Goal: Task Accomplishment & Management: Use online tool/utility

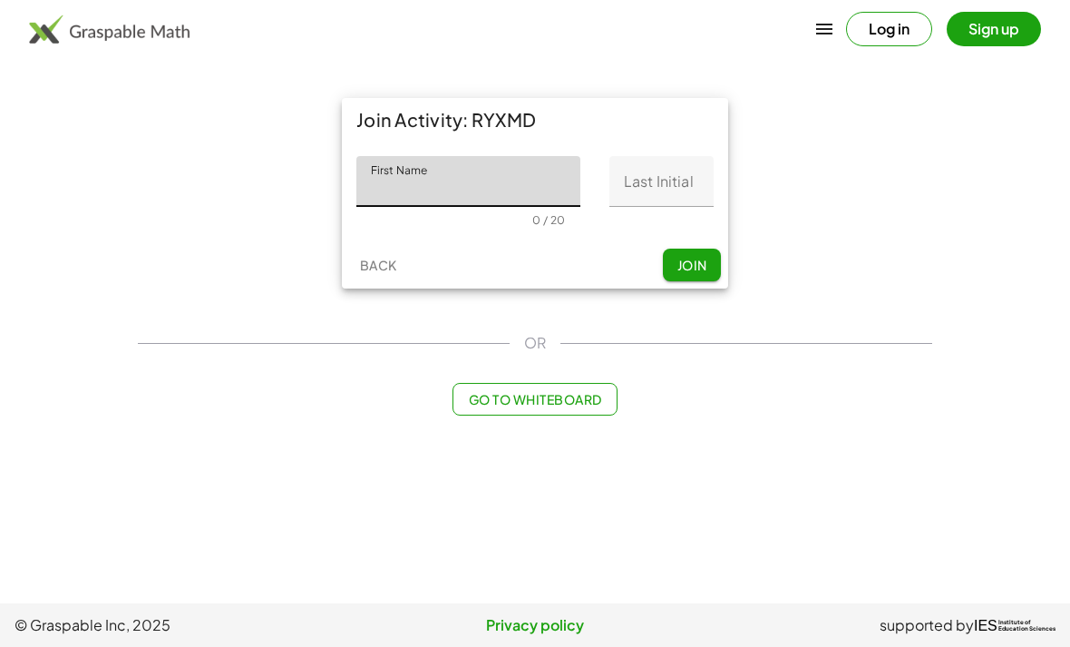
click at [524, 193] on input "First Name" at bounding box center [468, 181] width 224 height 51
type input "*********"
click at [671, 186] on input "Last Initial" at bounding box center [661, 181] width 104 height 51
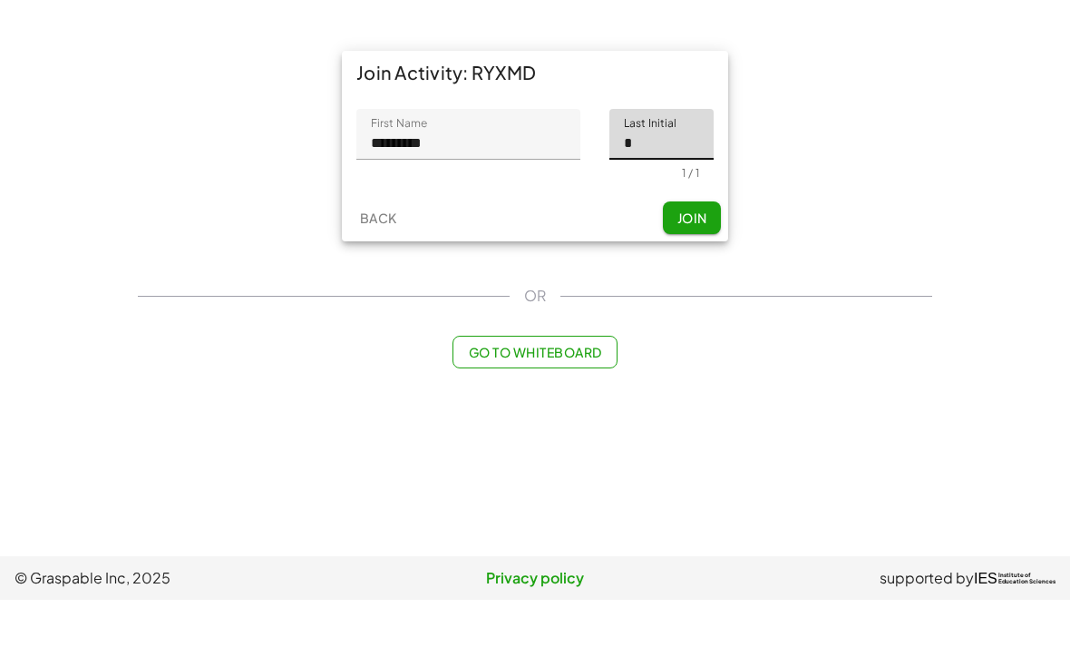
type input "*"
click at [689, 257] on span "Join" at bounding box center [692, 265] width 30 height 16
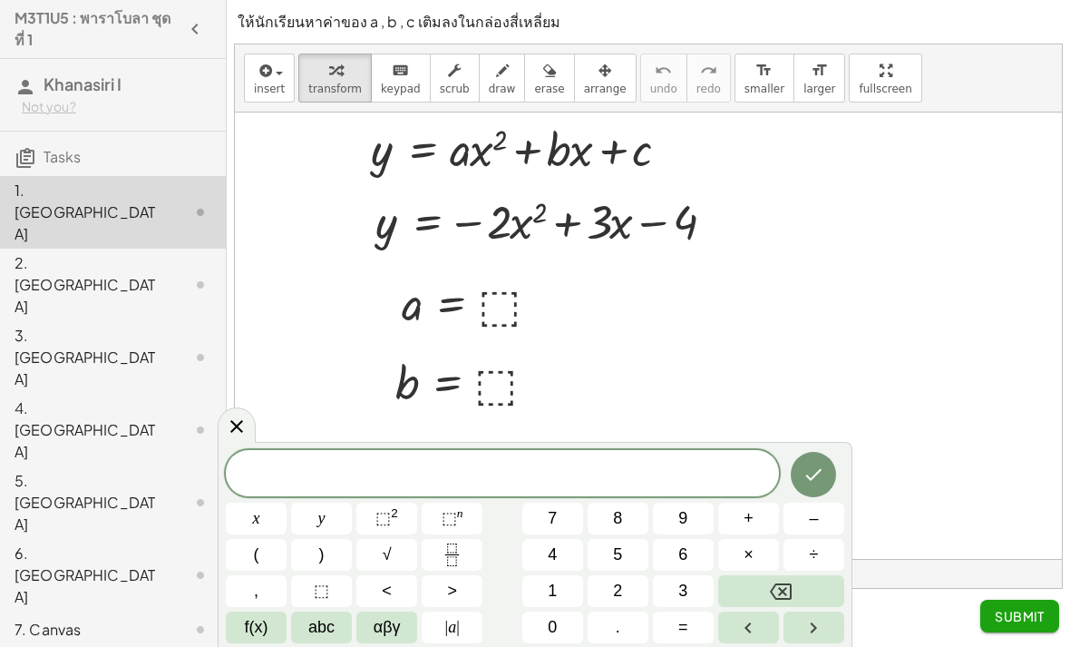
click at [229, 470] on span at bounding box center [502, 474] width 553 height 27
click at [577, 541] on button "4" at bounding box center [552, 555] width 61 height 32
click at [795, 633] on button "Right arrow" at bounding box center [814, 627] width 61 height 32
click at [794, 633] on button "Right arrow" at bounding box center [814, 627] width 61 height 32
click at [810, 570] on button "÷" at bounding box center [814, 555] width 61 height 32
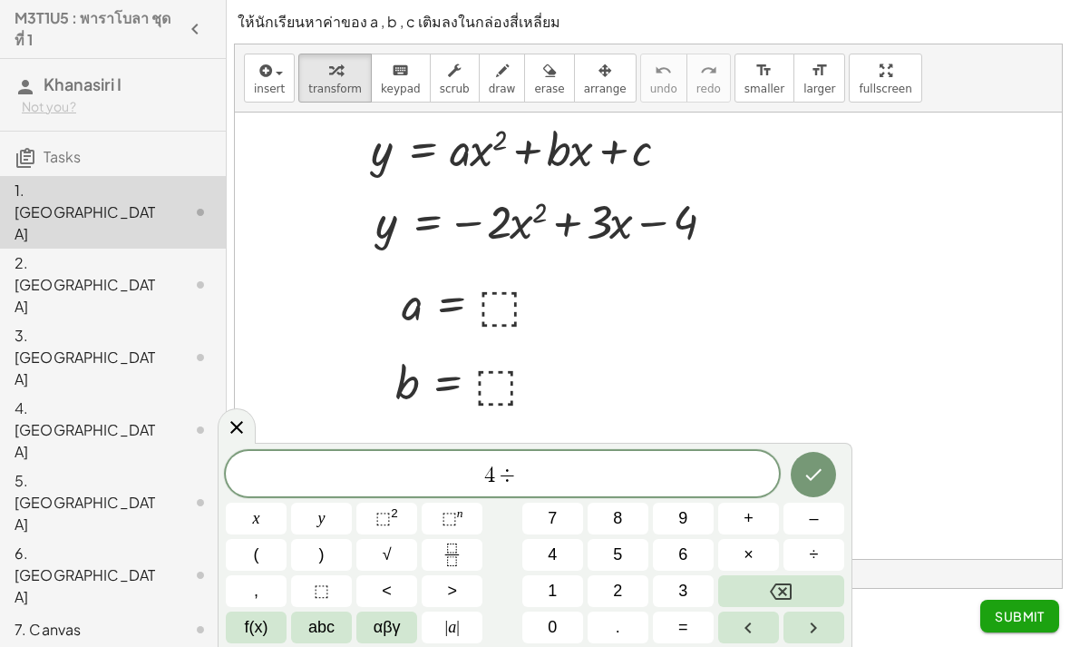
click at [785, 627] on button "Right arrow" at bounding box center [814, 627] width 61 height 32
click at [785, 626] on button "Right arrow" at bounding box center [814, 627] width 61 height 32
click at [774, 623] on button "Left arrow" at bounding box center [748, 627] width 61 height 32
click at [775, 627] on button "Left arrow" at bounding box center [748, 627] width 61 height 32
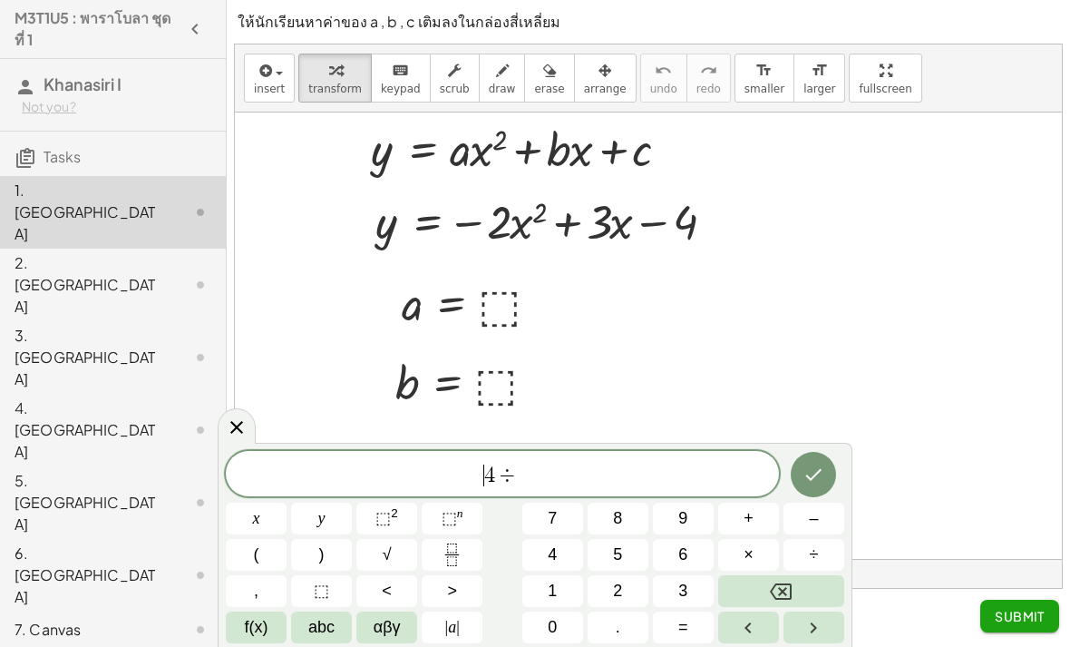
click at [775, 627] on button "Left arrow" at bounding box center [748, 627] width 61 height 32
click at [770, 628] on button "Left arrow" at bounding box center [748, 627] width 61 height 32
click at [767, 626] on button "Left arrow" at bounding box center [748, 627] width 61 height 32
click at [767, 625] on button "Left arrow" at bounding box center [748, 627] width 61 height 32
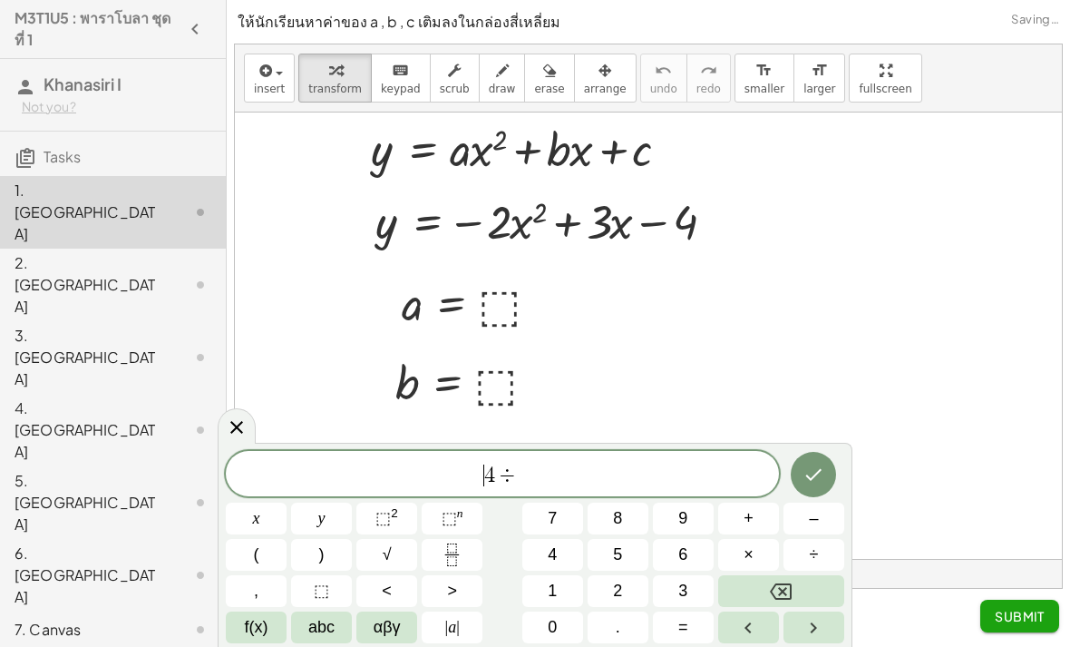
click at [517, 514] on div "​ 4 ÷ x y ⬚ 2 ⬚ n 7 8 9 + – ( ) √ 4 5 6 × ÷ , ⬚ < > 1 2 3 f(x) abc αβγ | a | 0 …" at bounding box center [535, 547] width 618 height 192
click at [232, 482] on span "​ 4 ÷" at bounding box center [502, 475] width 553 height 25
click at [228, 479] on span "​ 4 ÷" at bounding box center [502, 475] width 553 height 25
click at [244, 499] on div "​ 4 ÷ x y ⬚ 2 ⬚ n 7 8 9 + – ( ) √ 4 5 6 × ÷ , ⬚ < > 1 2 3 f(x) abc αβγ | a | 0 …" at bounding box center [535, 547] width 618 height 192
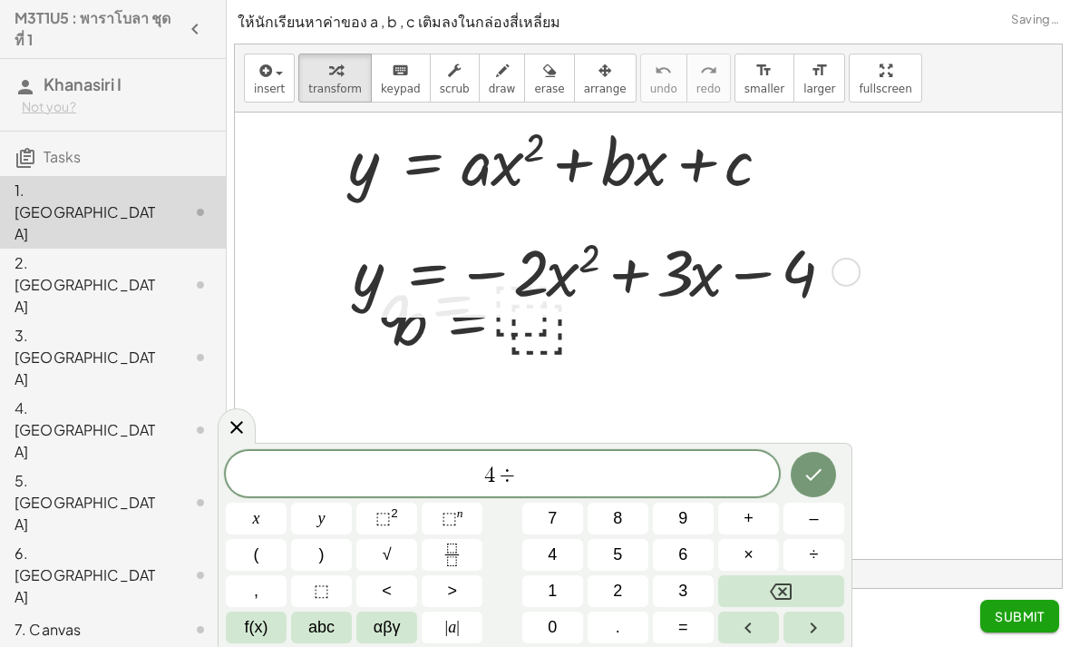
click at [799, 589] on button "Backspace" at bounding box center [781, 591] width 126 height 32
click at [803, 585] on button "Backspace" at bounding box center [781, 591] width 126 height 32
click at [798, 589] on button "Backspace" at bounding box center [781, 591] width 126 height 32
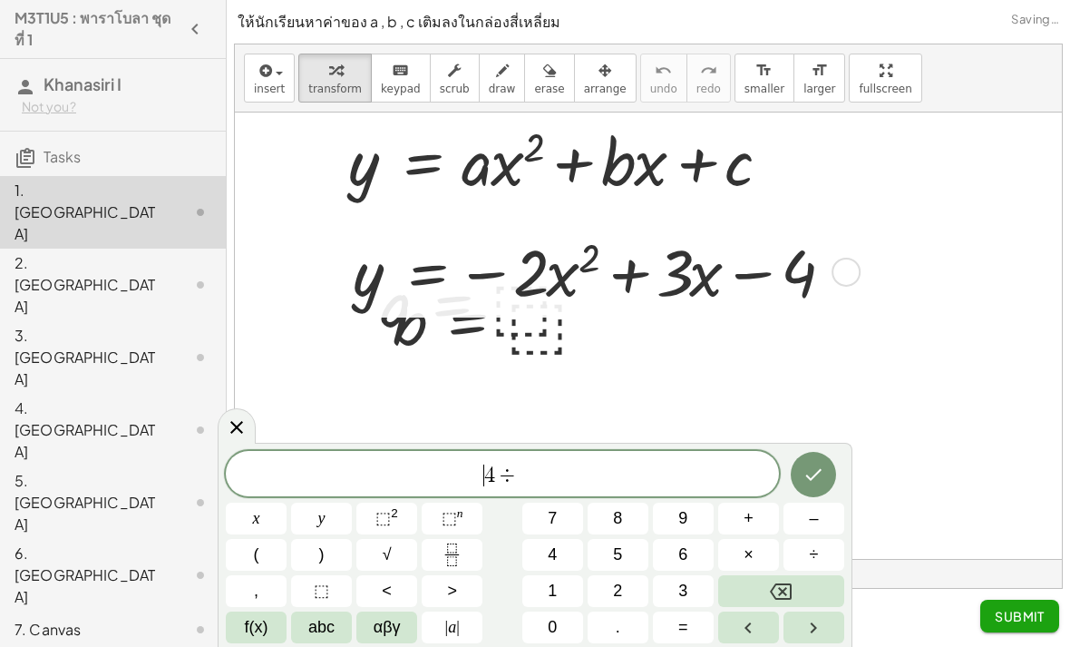
click at [230, 423] on icon at bounding box center [237, 427] width 22 height 22
click at [812, 477] on icon "Done" at bounding box center [814, 474] width 22 height 22
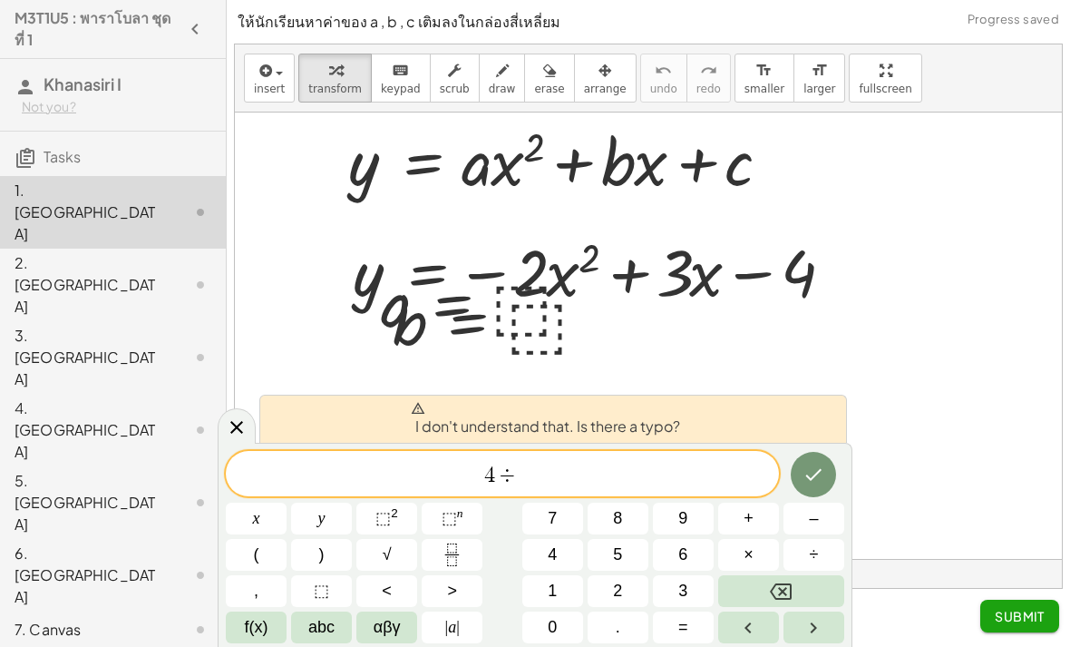
click at [229, 418] on icon at bounding box center [237, 427] width 22 height 22
